Goal: Navigation & Orientation: Understand site structure

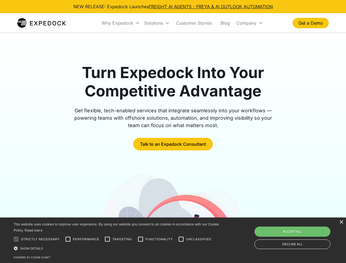
click at [121, 23] on div "Why Expedock" at bounding box center [117, 22] width 31 height 5
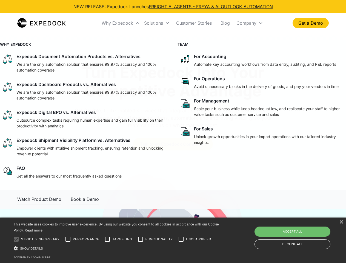
click at [157, 23] on div "Solutions" at bounding box center [153, 22] width 19 height 5
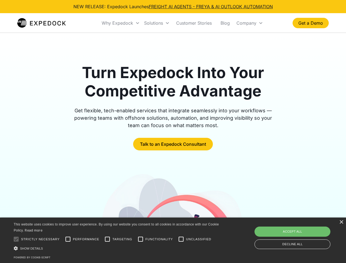
click at [249, 23] on div "Company" at bounding box center [246, 22] width 20 height 5
click at [16, 239] on div at bounding box center [16, 238] width 11 height 11
click at [68, 239] on input "Performance" at bounding box center [67, 238] width 11 height 11
checkbox input "true"
click at [107, 239] on input "Targeting" at bounding box center [107, 238] width 11 height 11
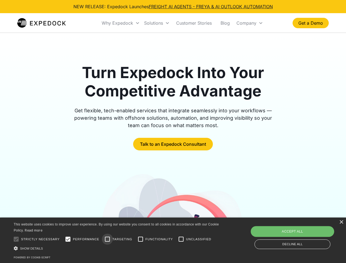
checkbox input "true"
click at [140, 239] on input "Functionality" at bounding box center [140, 238] width 11 height 11
checkbox input "true"
click at [181, 239] on input "Unclassified" at bounding box center [180, 238] width 11 height 11
checkbox input "true"
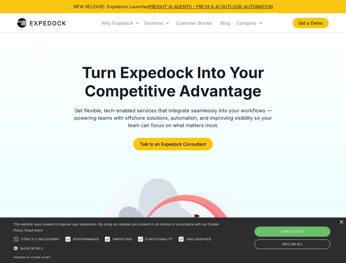
click at [117, 248] on div "Show details Hide details" at bounding box center [117, 248] width 207 height 6
